Goal: Task Accomplishment & Management: Use online tool/utility

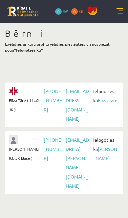
click at [99, 103] on link "Elīza Tāre" at bounding box center [108, 100] width 20 height 6
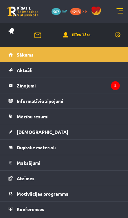
click at [41, 116] on span "Mācību resursi" at bounding box center [33, 116] width 32 height 6
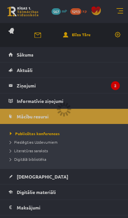
click at [42, 149] on div at bounding box center [64, 109] width 128 height 218
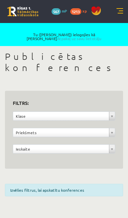
click at [117, 14] on link at bounding box center [120, 11] width 7 height 7
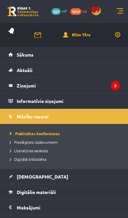
click at [39, 157] on span "Digitālā bibliotēka" at bounding box center [28, 159] width 37 height 5
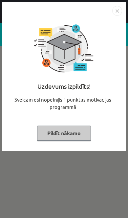
click at [69, 133] on button "Pildīt nākamo" at bounding box center [64, 133] width 54 height 15
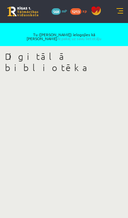
click at [120, 9] on link at bounding box center [120, 11] width 7 height 7
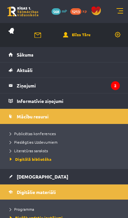
click at [120, 11] on link at bounding box center [120, 11] width 7 height 7
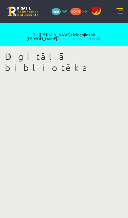
click at [102, 36] on link "Atpakaļ uz savu lietotāju" at bounding box center [79, 38] width 44 height 5
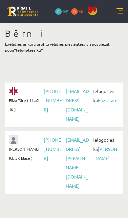
click at [101, 148] on link "[PERSON_NAME]" at bounding box center [105, 153] width 24 height 15
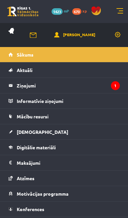
click at [42, 118] on span "Mācību resursi" at bounding box center [33, 116] width 32 height 6
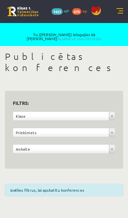
click at [42, 159] on div "**********" at bounding box center [64, 125] width 128 height 159
click at [120, 8] on link at bounding box center [120, 11] width 7 height 7
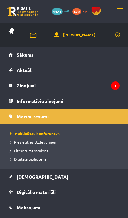
click at [40, 160] on span "Digitālā bibliotēka" at bounding box center [28, 159] width 37 height 5
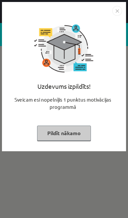
click at [77, 135] on button "Pildīt nākamo" at bounding box center [64, 133] width 54 height 15
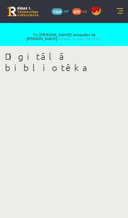
click at [100, 37] on link "Atpakaļ uz savu lietotāju" at bounding box center [79, 38] width 44 height 5
